Goal: Task Accomplishment & Management: Manage account settings

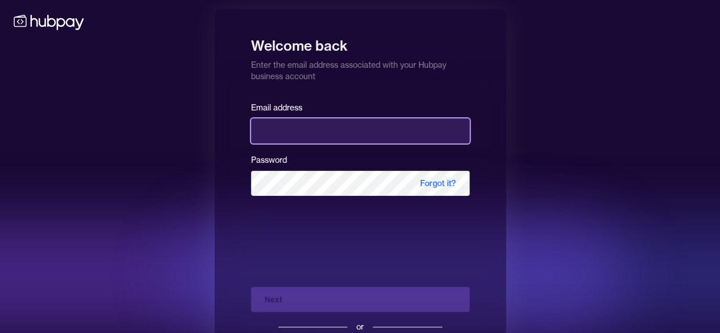
click at [311, 134] on input "email" at bounding box center [360, 130] width 219 height 25
type input "**********"
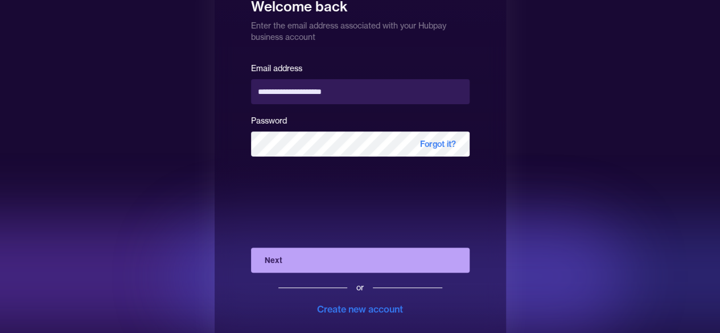
scroll to position [57, 0]
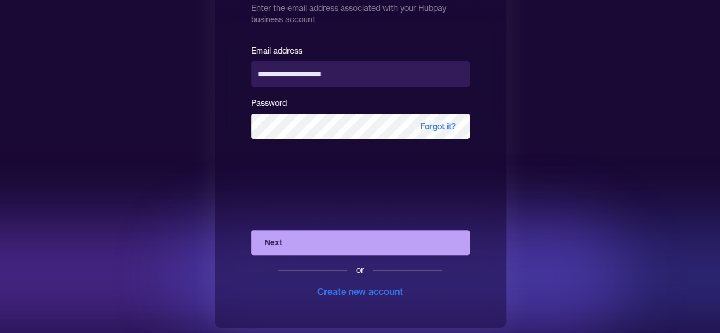
click at [323, 242] on button "Next" at bounding box center [360, 242] width 219 height 25
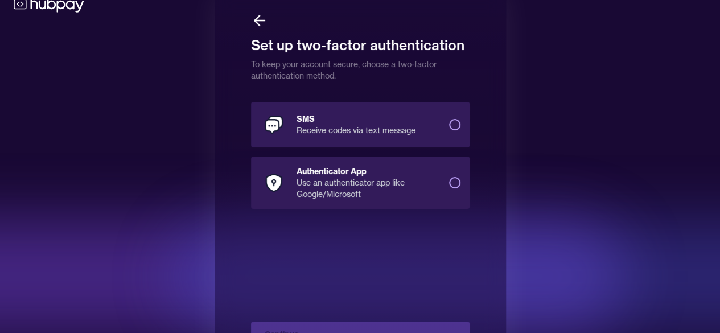
scroll to position [0, 0]
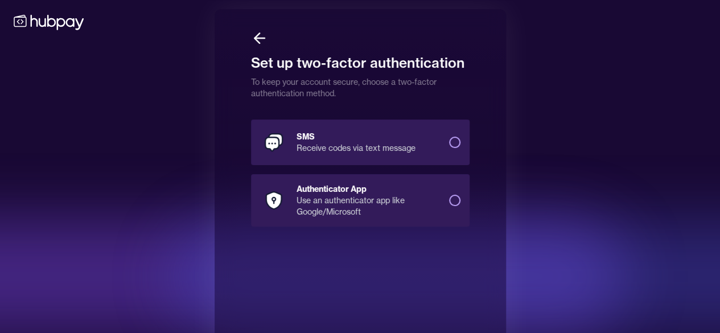
click at [449, 143] on button "SMS Receive codes via text message" at bounding box center [454, 142] width 11 height 11
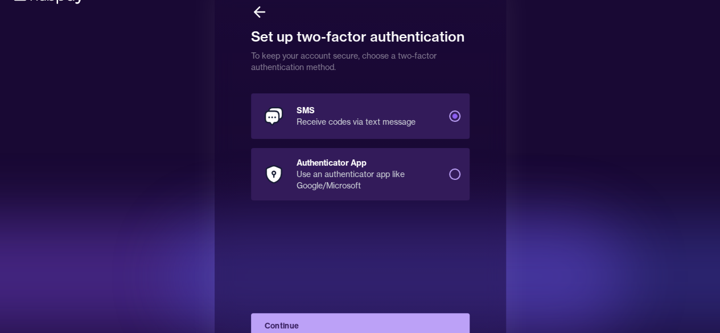
scroll to position [60, 0]
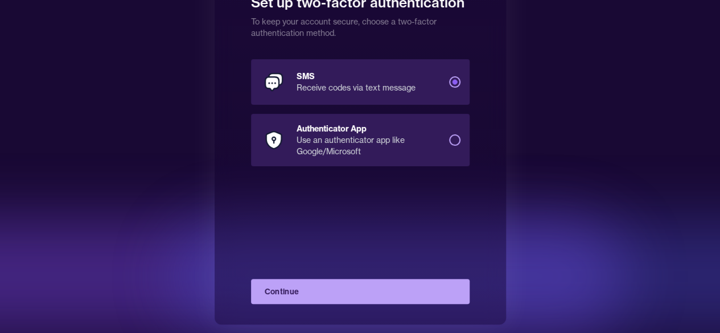
click at [324, 284] on button "Continue" at bounding box center [360, 291] width 219 height 25
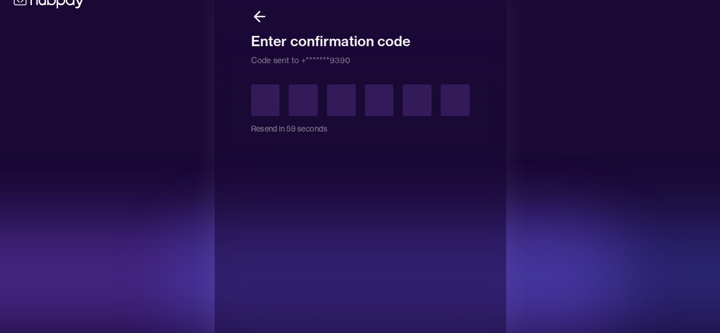
scroll to position [3, 0]
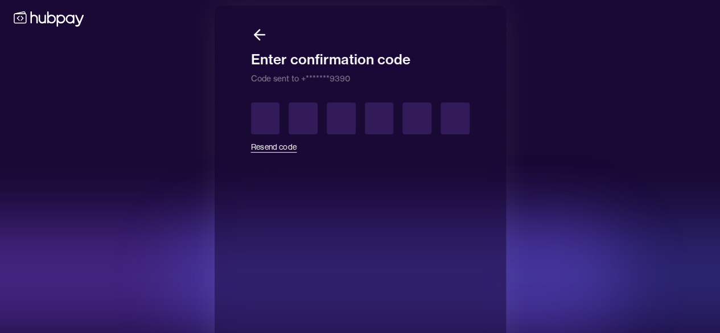
click at [265, 33] on icon at bounding box center [259, 34] width 17 height 17
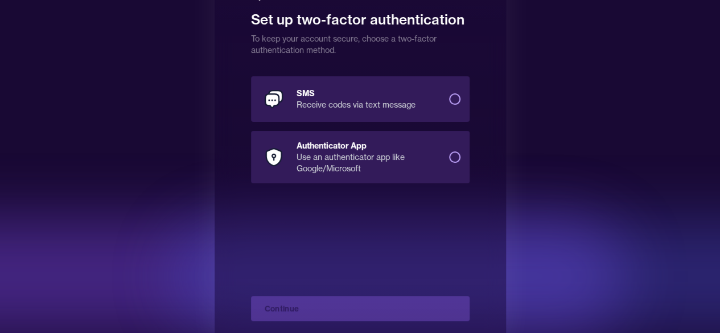
scroll to position [60, 0]
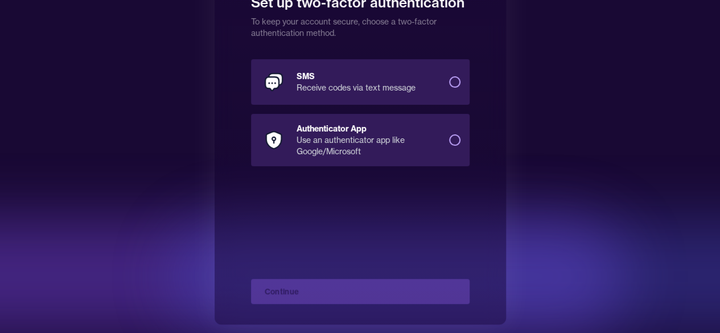
click at [455, 85] on button "SMS Receive codes via text message" at bounding box center [454, 81] width 11 height 11
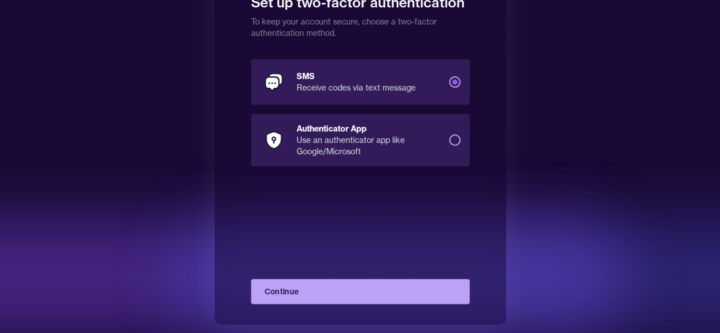
click at [328, 289] on button "Continue" at bounding box center [360, 291] width 219 height 25
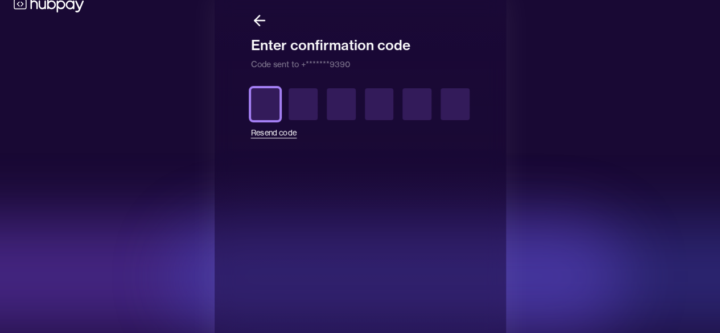
scroll to position [0, 0]
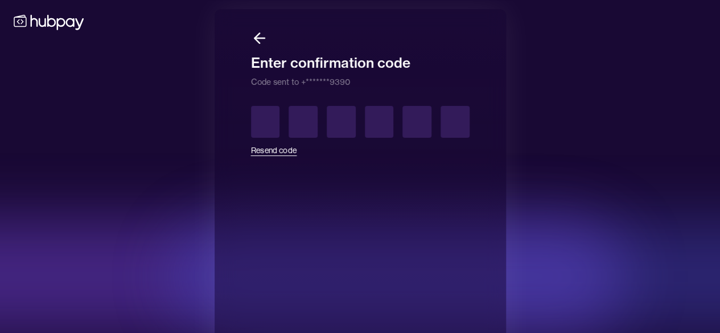
click at [257, 43] on icon at bounding box center [259, 38] width 17 height 17
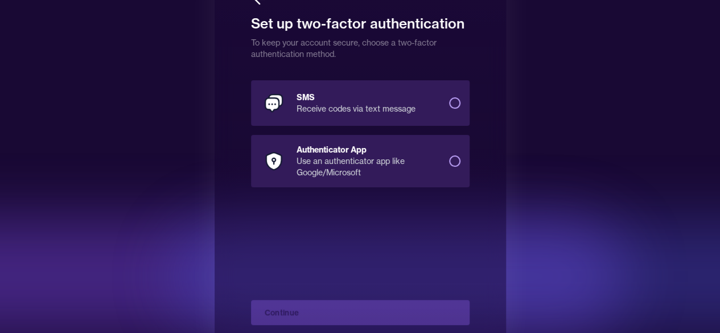
scroll to position [60, 0]
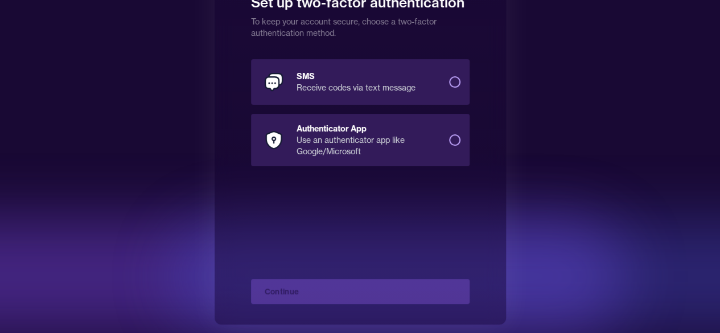
click at [634, 154] on div "Set up two-factor authentication To keep your account secure, choose a two-fact…" at bounding box center [360, 137] width 720 height 394
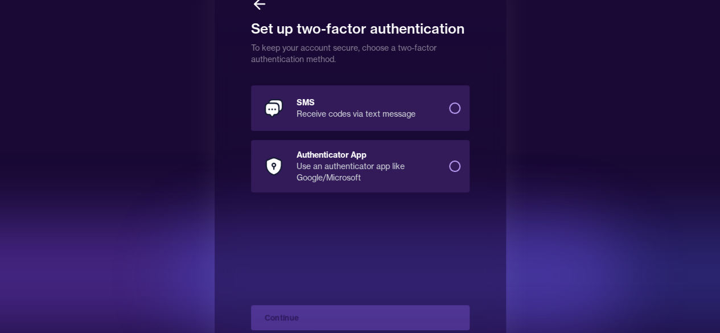
scroll to position [0, 0]
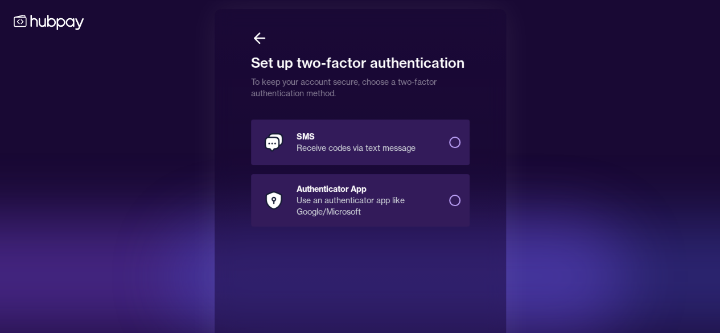
click at [454, 201] on button "Authenticator App Use an authenticator app like Google/Microsoft" at bounding box center [454, 200] width 11 height 11
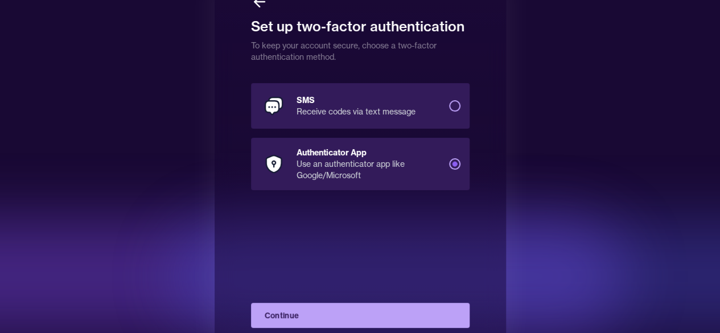
scroll to position [60, 0]
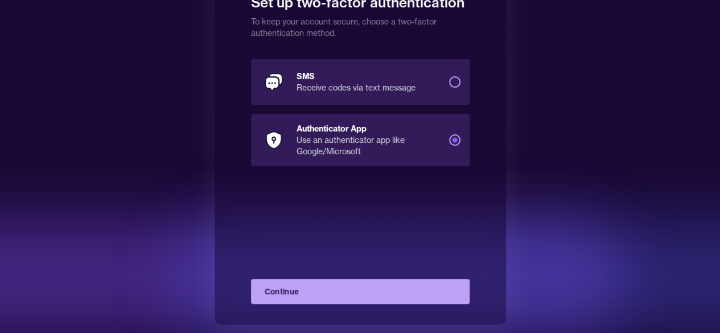
click at [323, 294] on button "Continue" at bounding box center [360, 291] width 219 height 25
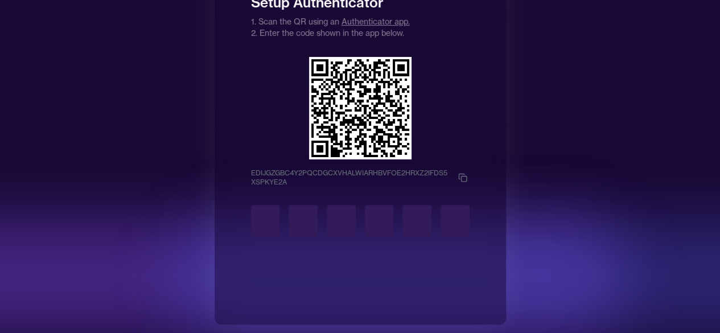
click at [710, 230] on div at bounding box center [569, 276] width 797 height 114
click at [284, 201] on div at bounding box center [360, 216] width 219 height 41
drag, startPoint x: 327, startPoint y: 64, endPoint x: 281, endPoint y: 68, distance: 45.7
click at [327, 64] on icon at bounding box center [360, 108] width 98 height 98
click at [270, 224] on input "text" at bounding box center [265, 221] width 29 height 32
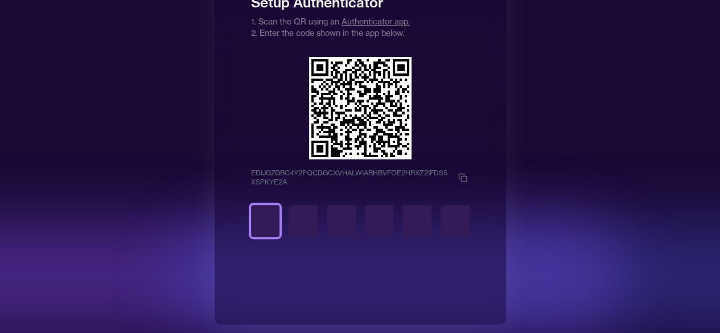
type input "*"
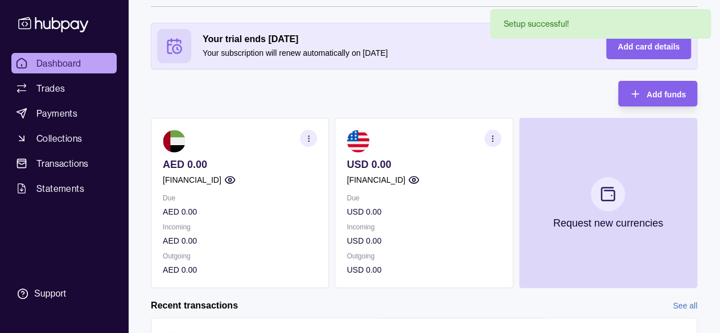
scroll to position [57, 0]
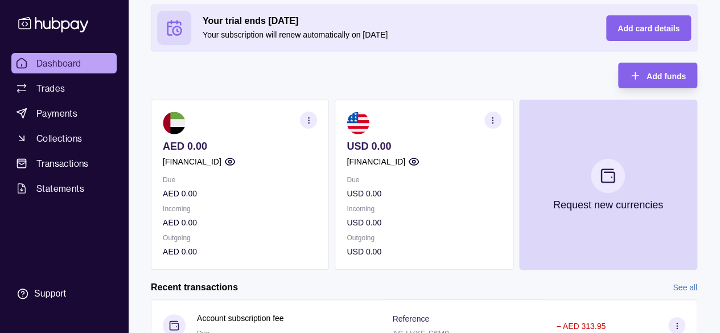
click at [419, 159] on icon "button" at bounding box center [414, 161] width 10 height 7
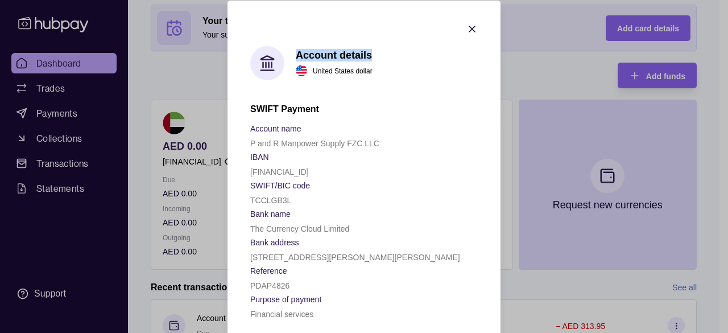
click at [473, 25] on section "Account details United States dollar SWIFT Payment Account name P and R Manpowe…" at bounding box center [364, 171] width 273 height 343
click at [468, 29] on icon "button" at bounding box center [472, 28] width 11 height 11
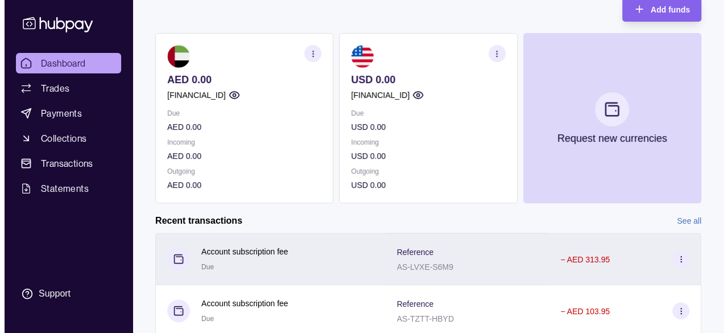
scroll to position [106, 0]
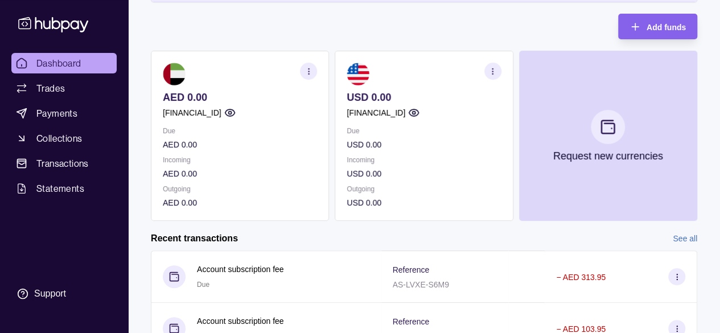
click at [493, 77] on section "button" at bounding box center [492, 71] width 17 height 17
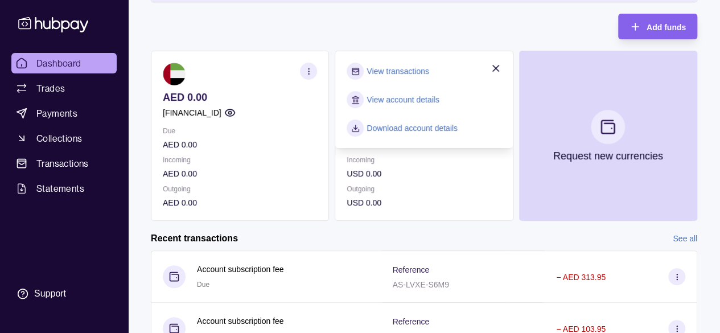
click at [403, 96] on link "View account details" at bounding box center [402, 99] width 72 height 13
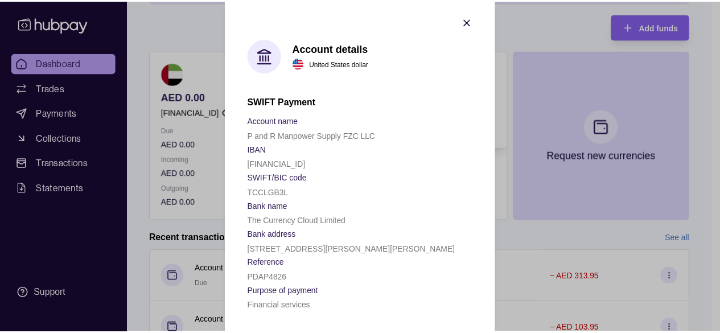
scroll to position [9, 0]
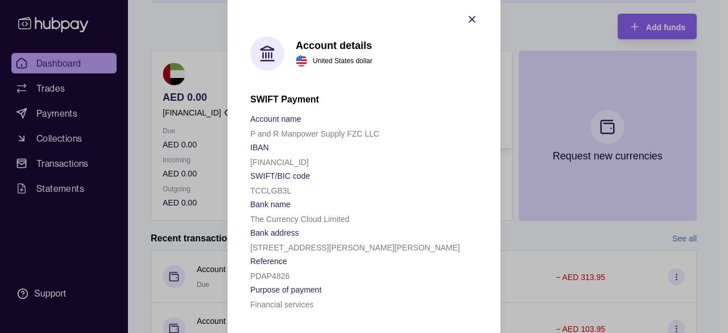
click at [468, 21] on icon "button" at bounding box center [472, 19] width 11 height 11
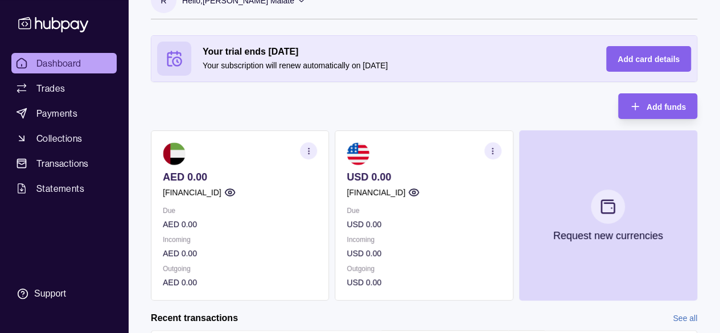
scroll to position [0, 0]
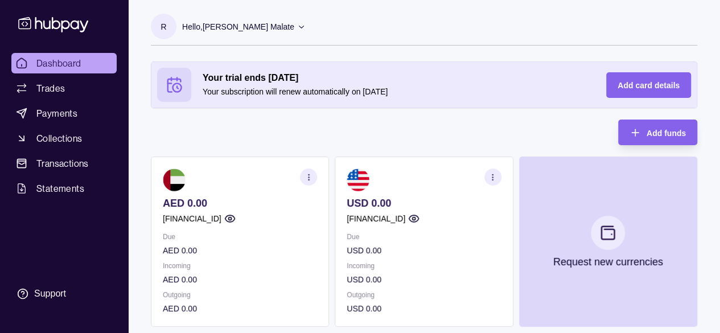
click at [302, 29] on icon at bounding box center [301, 26] width 9 height 9
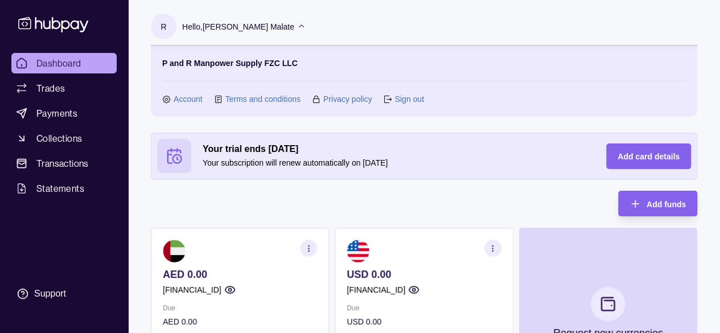
click at [411, 95] on link "Sign out" at bounding box center [408, 99] width 29 height 13
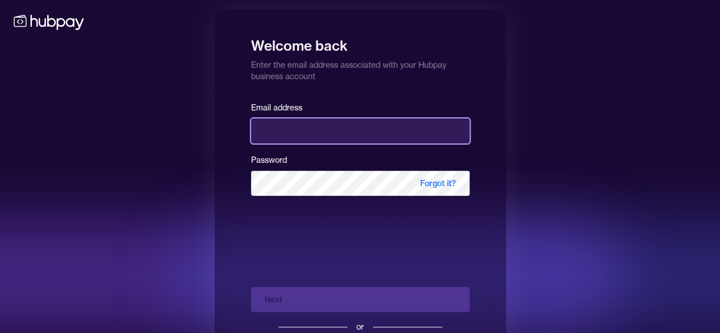
click at [303, 125] on input "email" at bounding box center [360, 130] width 219 height 25
